Goal: Task Accomplishment & Management: Manage account settings

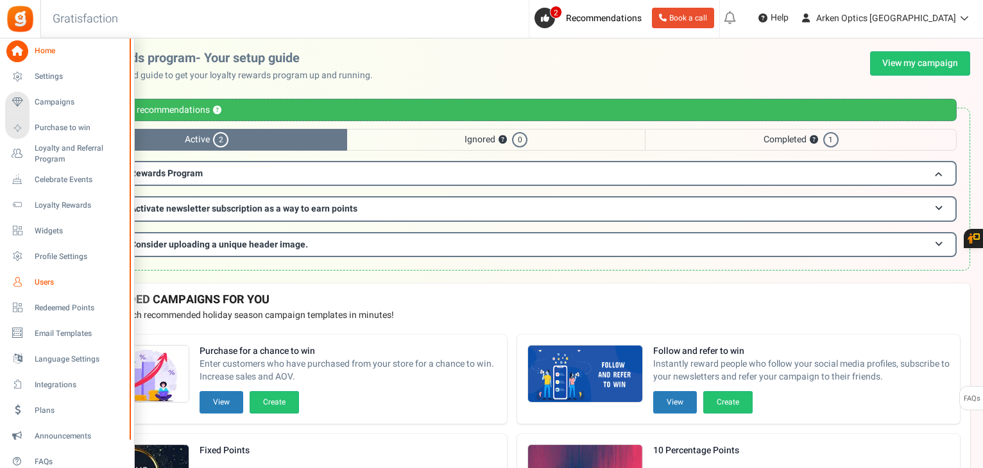
click at [36, 285] on span "Users" at bounding box center [80, 282] width 90 height 11
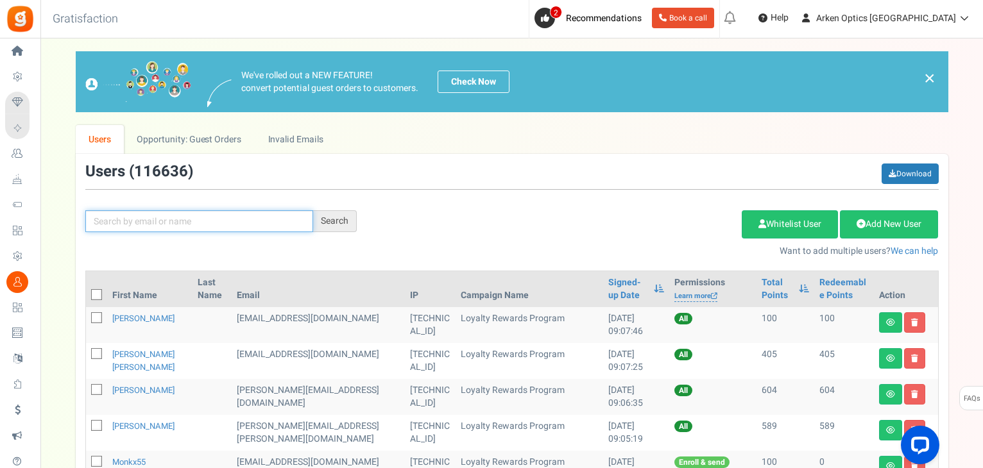
click at [187, 228] on input "text" at bounding box center [199, 221] width 228 height 22
paste input "Remove this coupon and get back your points ?"
type input "Remove this coupon and get back your points ?"
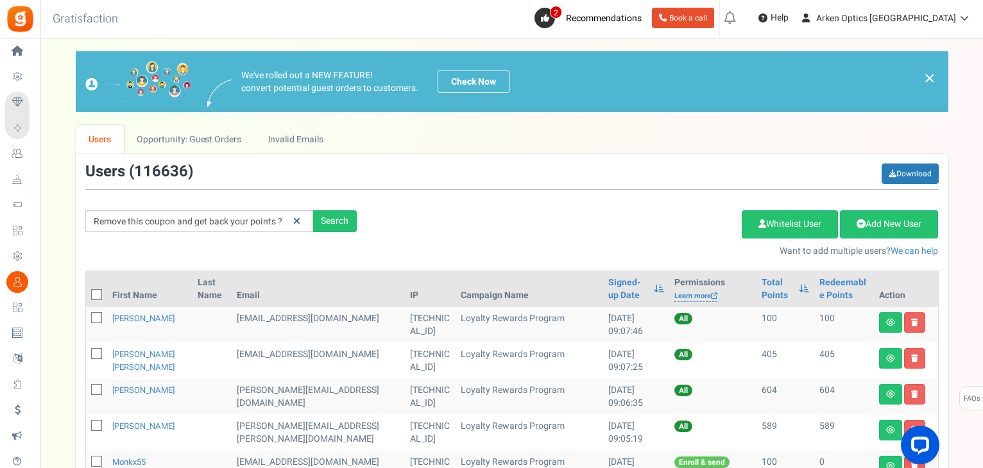
click at [289, 221] on link at bounding box center [297, 221] width 20 height 22
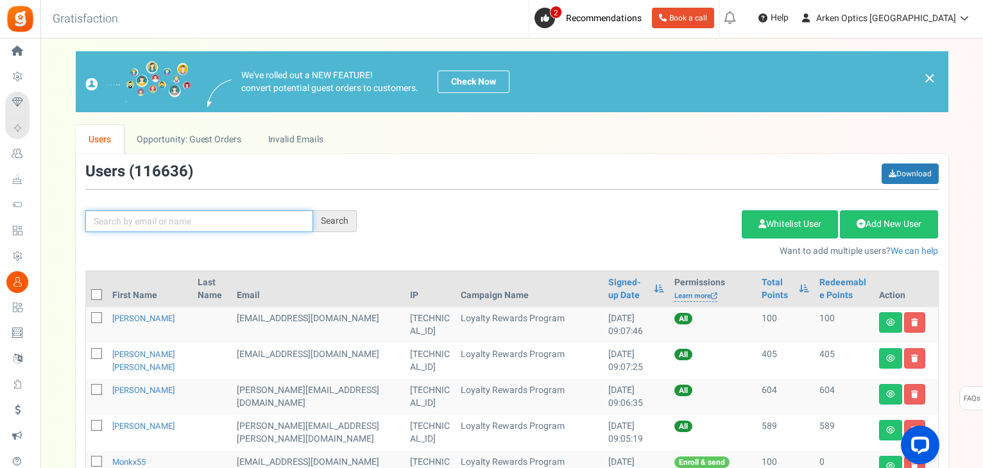
click at [244, 227] on input "text" at bounding box center [199, 221] width 228 height 22
paste input "rwevans27@gmail.com"
type input "rwevans27@gmail.com"
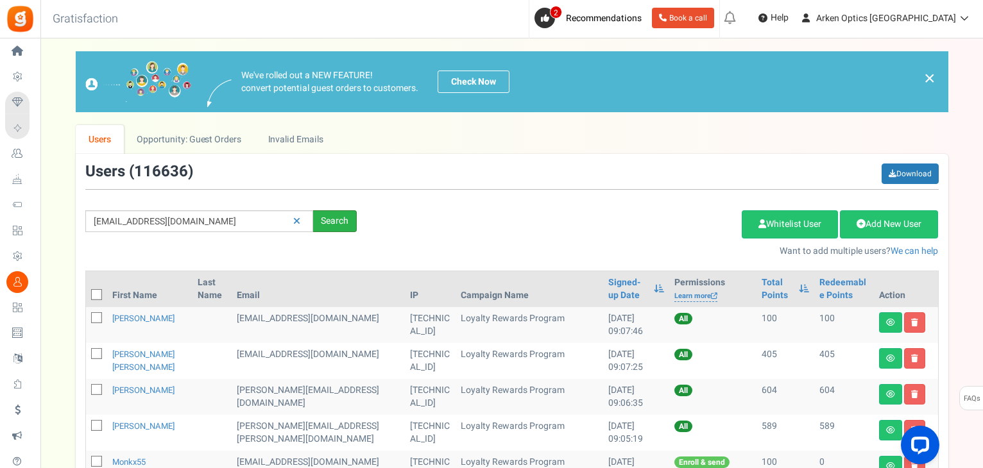
click at [340, 221] on div "Search" at bounding box center [335, 221] width 44 height 22
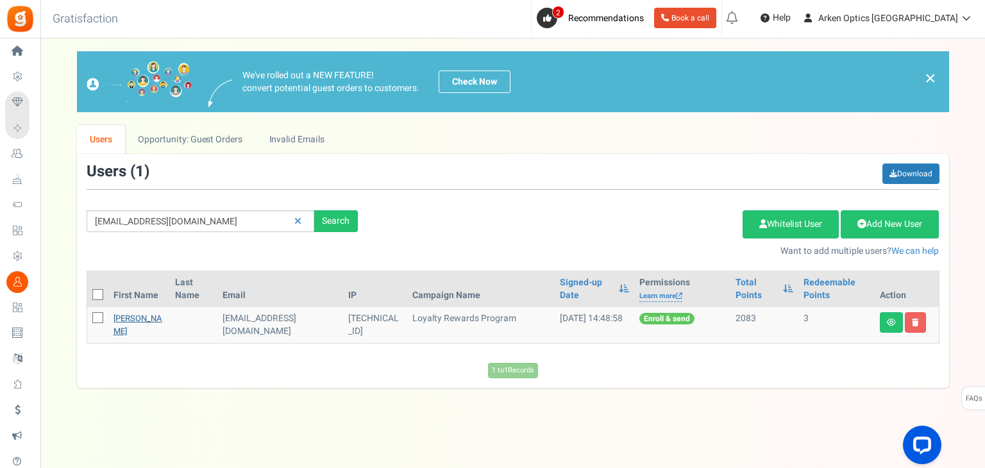
click at [131, 319] on link "Robert Evans" at bounding box center [138, 324] width 49 height 25
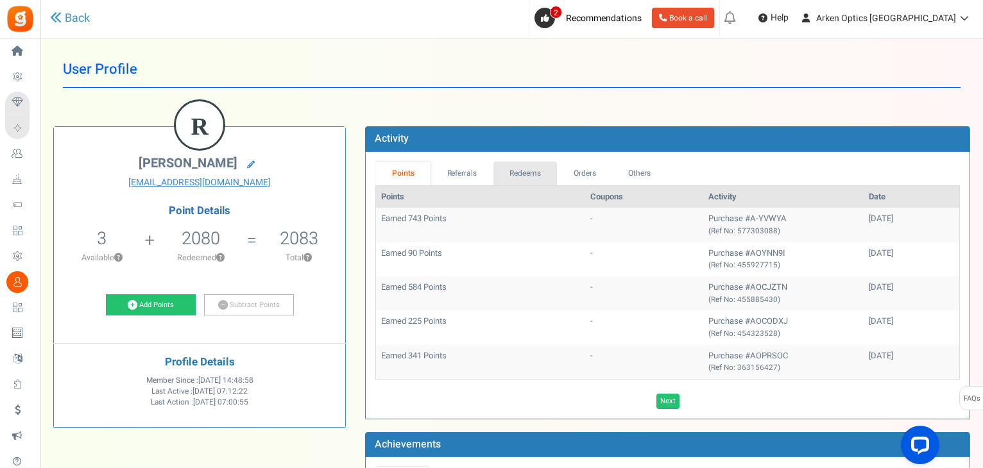
click at [545, 165] on link "Redeems" at bounding box center [525, 174] width 64 height 24
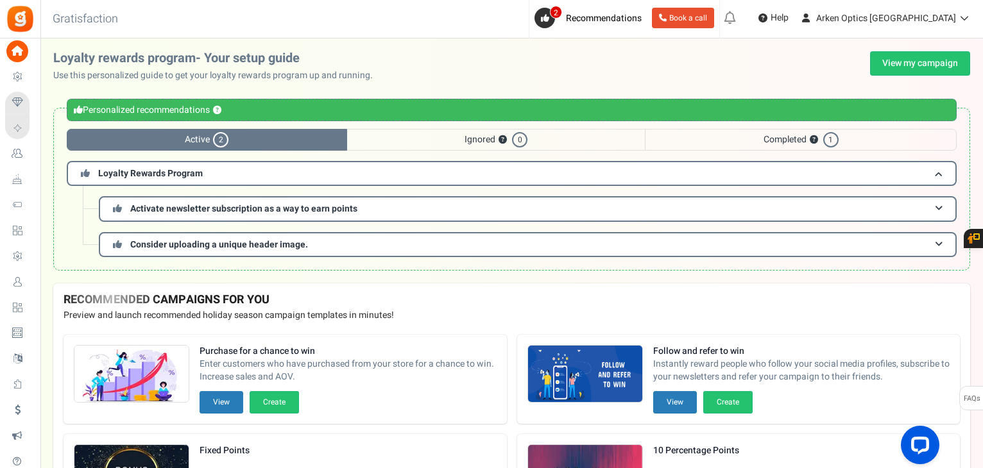
click at [0, 0] on span "Users" at bounding box center [0, 0] width 0 height 0
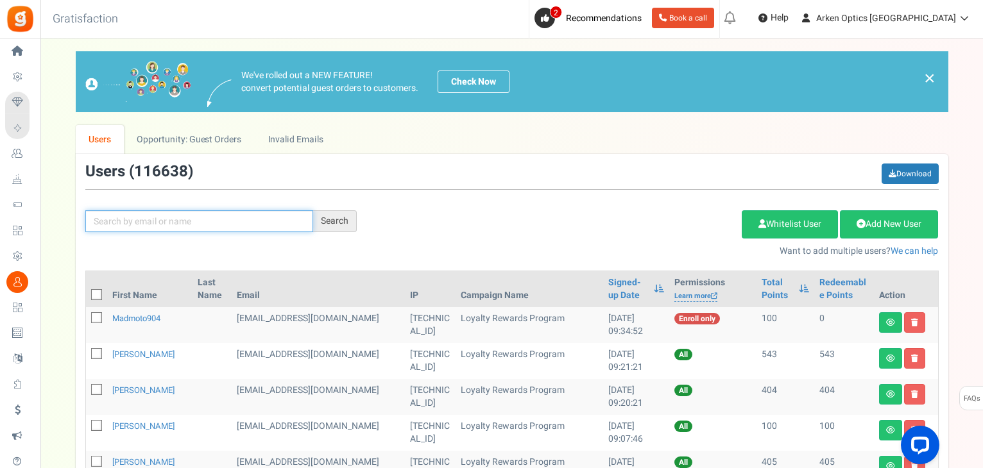
click at [230, 212] on input "text" at bounding box center [199, 221] width 228 height 22
paste input "8/12/25 changed address from allen3@htn.net to al"
type input "8/12/25 changed address from allen3@htn.net to al"
click at [262, 226] on input "8/12/25 changed address from allen3@htn.net to al" at bounding box center [199, 221] width 228 height 22
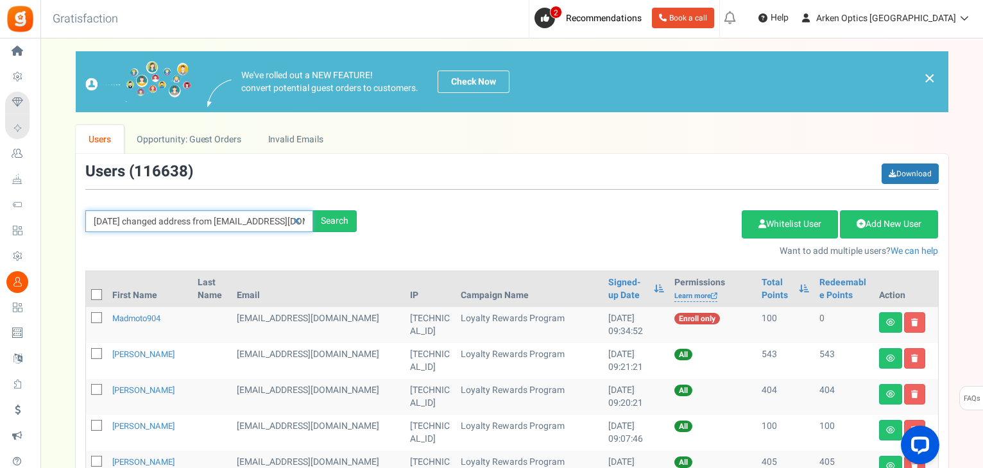
click at [262, 226] on input "8/12/25 changed address from allen3@htn.net to al" at bounding box center [199, 221] width 228 height 22
paste input "allen@allenaltvater.org"
type input "allen@allenaltvater.org"
click at [348, 217] on div "Search" at bounding box center [335, 221] width 44 height 22
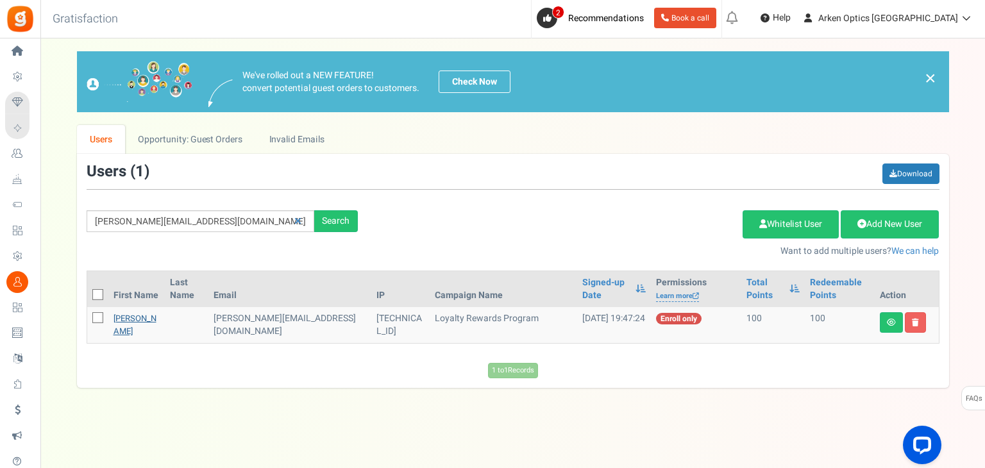
click at [124, 317] on link "allen" at bounding box center [135, 324] width 43 height 25
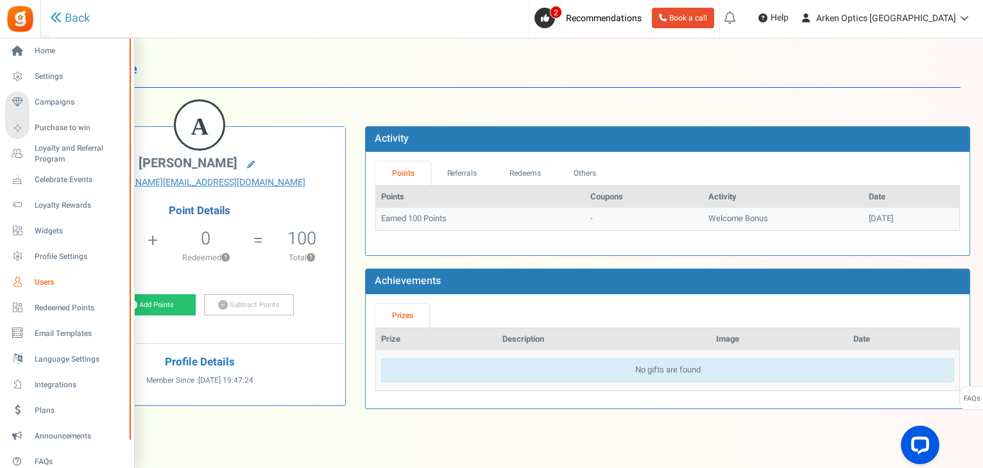
click at [40, 280] on span "Users" at bounding box center [80, 282] width 90 height 11
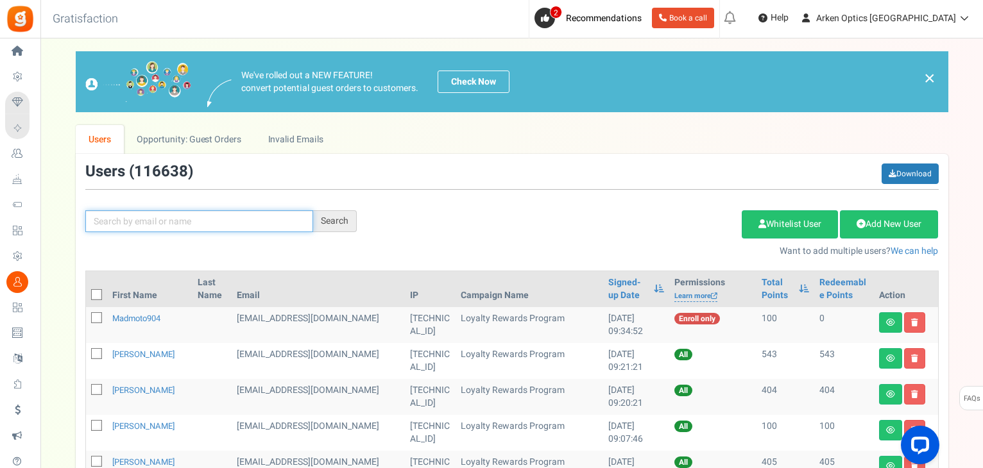
click at [292, 221] on input "text" at bounding box center [199, 221] width 228 height 22
paste input "allen3@htn.net"
type input "allen3@htn.net"
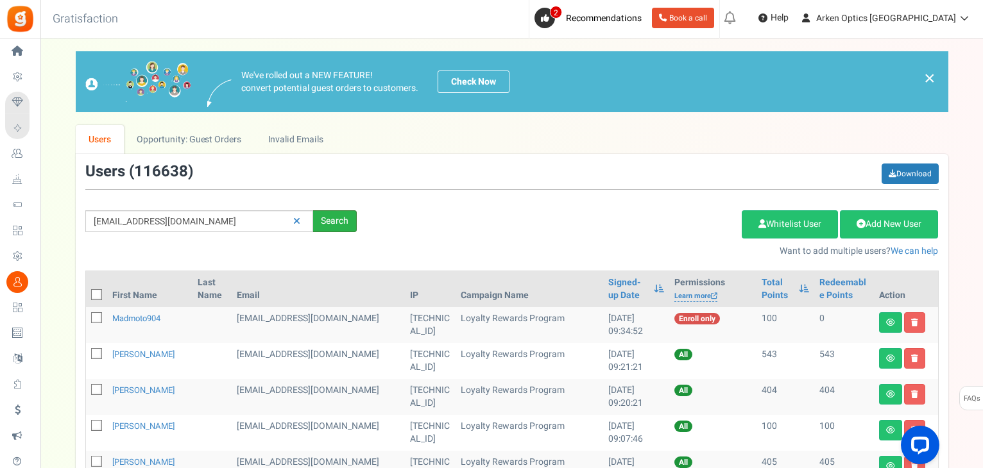
click at [340, 221] on div "Search" at bounding box center [335, 221] width 44 height 22
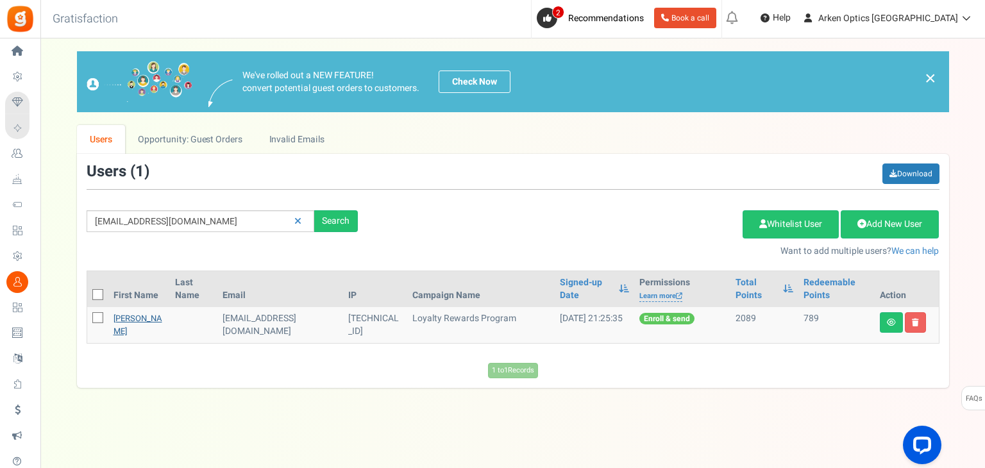
click at [156, 312] on link "Allen Altvater" at bounding box center [138, 324] width 49 height 25
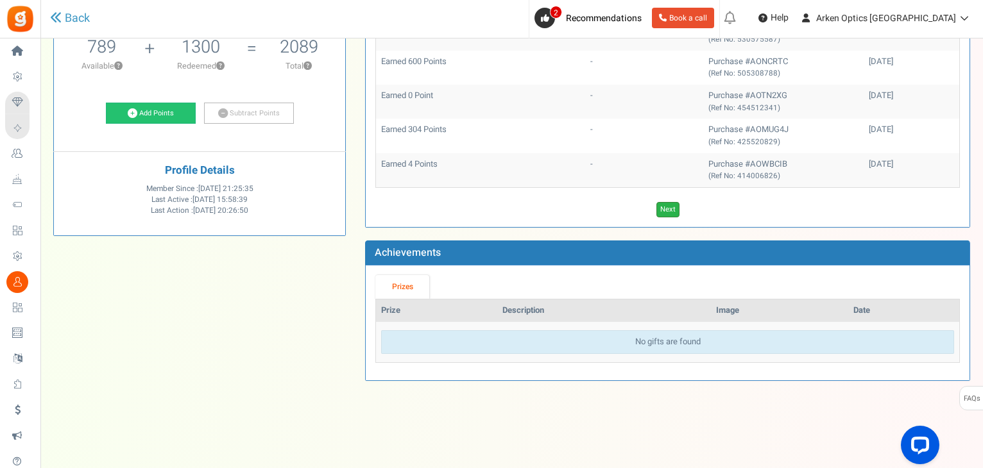
click at [667, 208] on link "Next" at bounding box center [667, 209] width 23 height 15
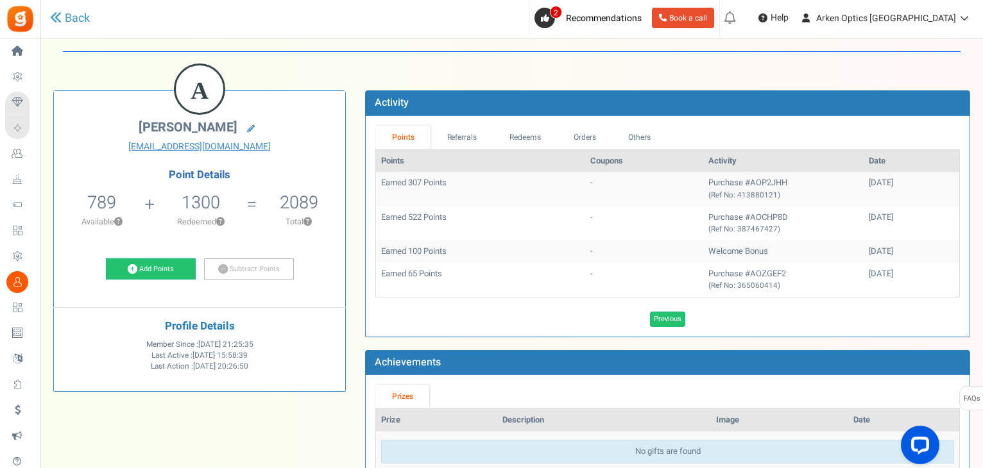
scroll to position [17, 0]
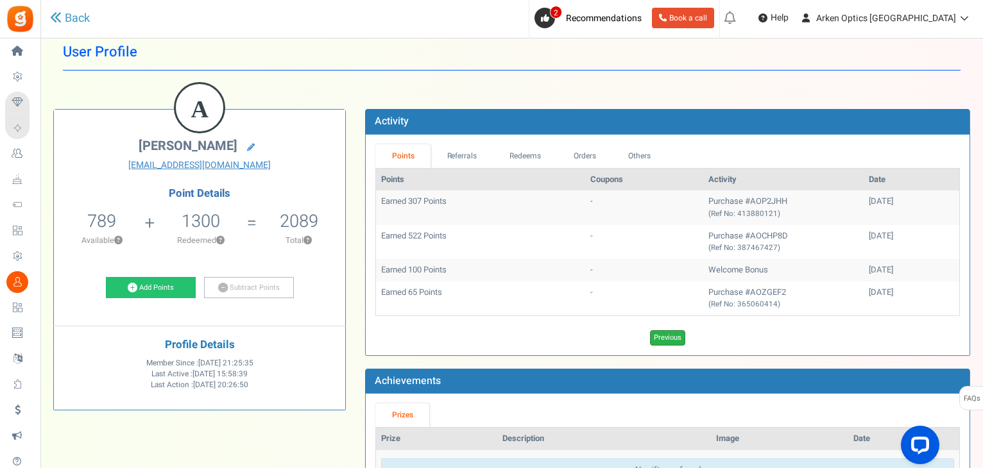
click at [671, 341] on link "Previous" at bounding box center [667, 337] width 35 height 15
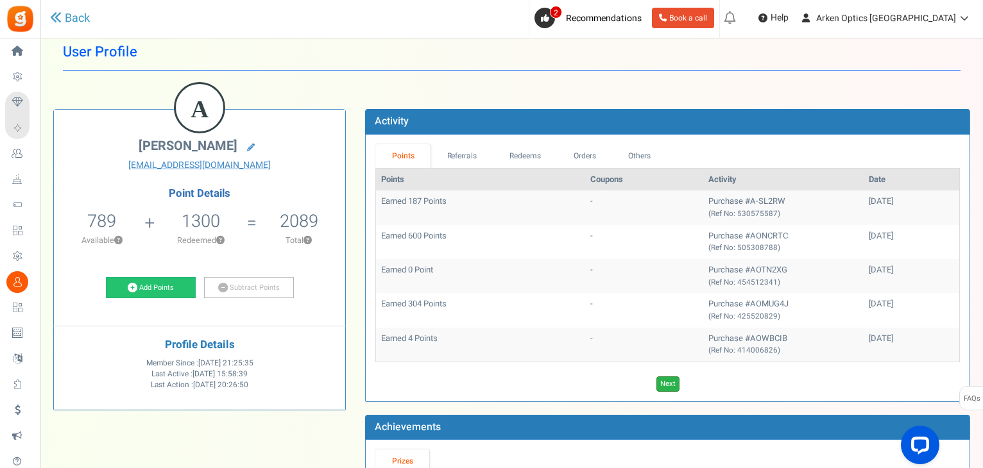
click at [659, 382] on link "Next" at bounding box center [667, 383] width 23 height 15
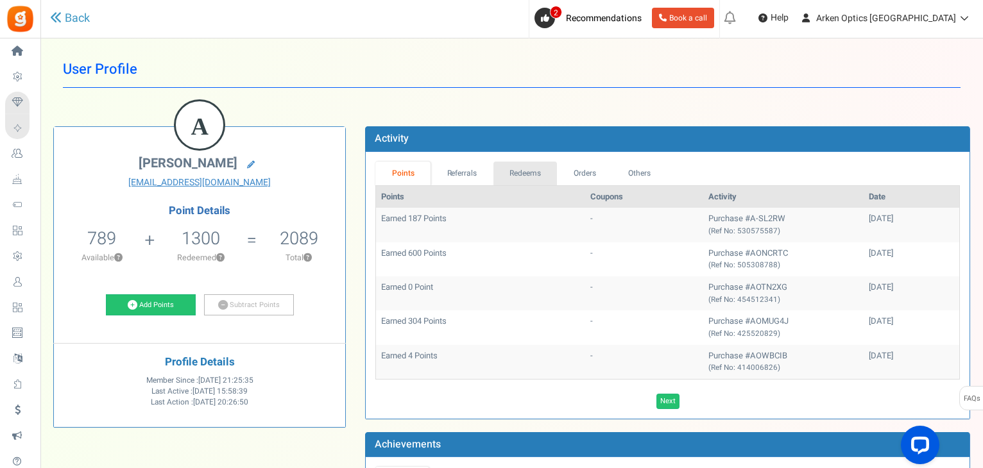
click at [506, 167] on link "Redeems" at bounding box center [525, 174] width 64 height 24
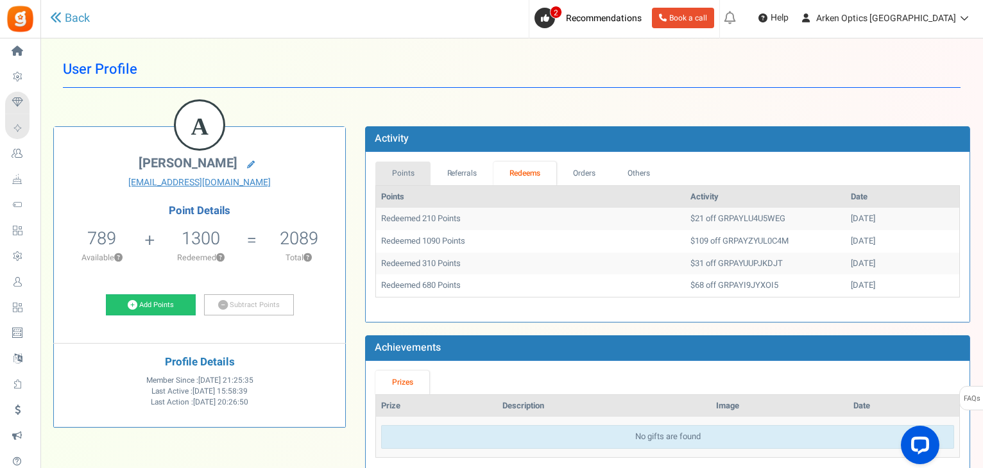
click at [408, 171] on link "Points" at bounding box center [402, 174] width 55 height 24
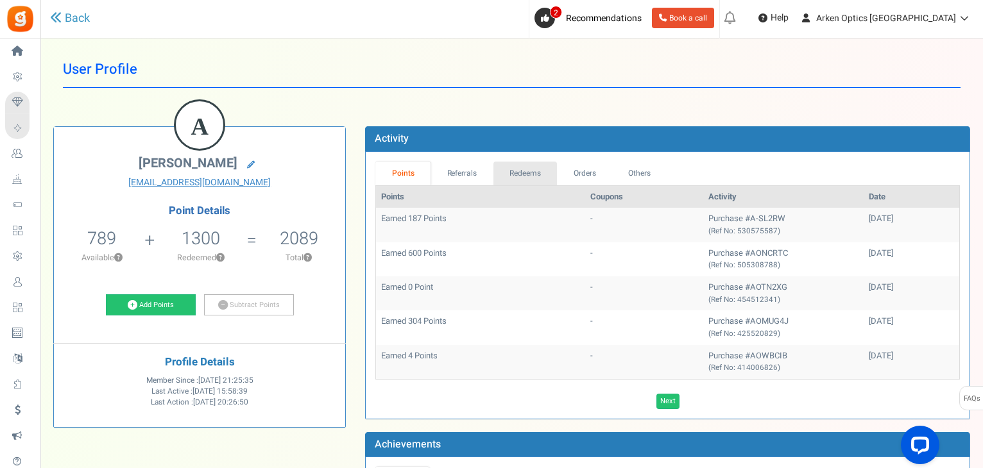
click at [510, 168] on link "Redeems" at bounding box center [525, 174] width 64 height 24
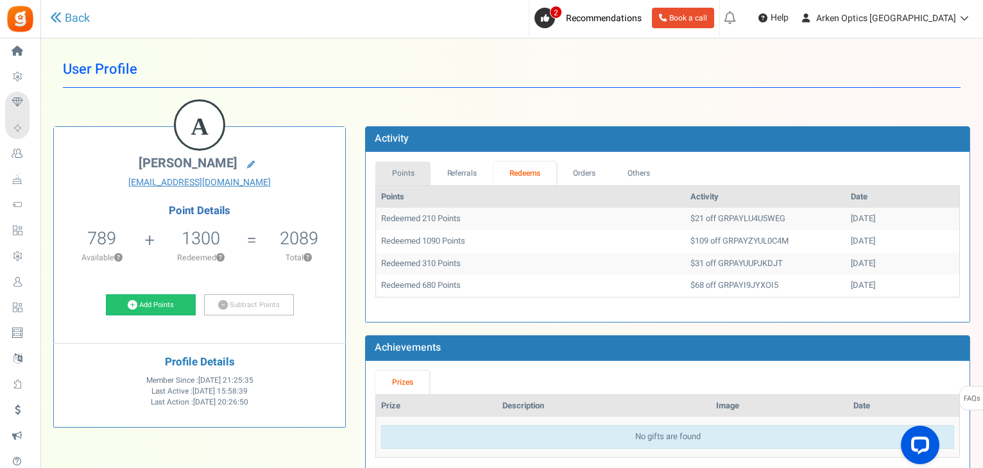
click at [409, 168] on link "Points" at bounding box center [402, 174] width 55 height 24
